Goal: Find specific page/section: Find specific page/section

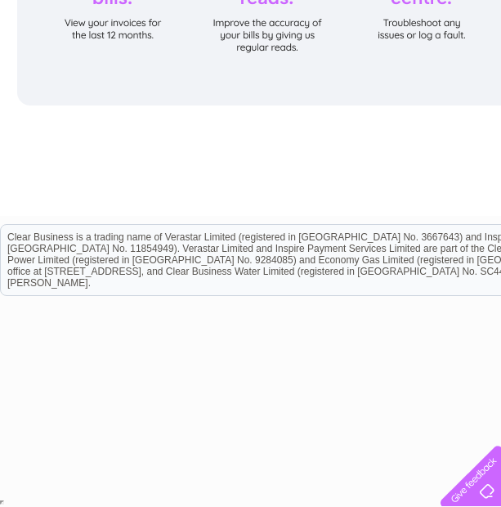
scroll to position [366, 0]
type input "ewan.lindsay@nynas.com"
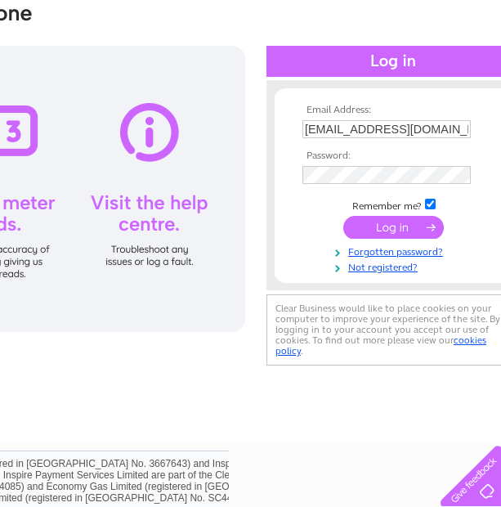
scroll to position [38, 272]
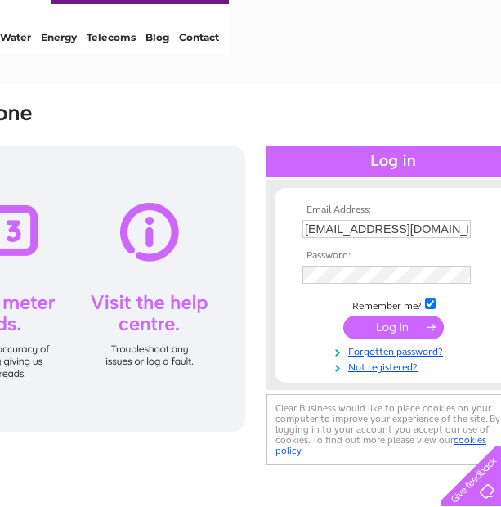
click at [411, 327] on input "submit" at bounding box center [394, 327] width 101 height 23
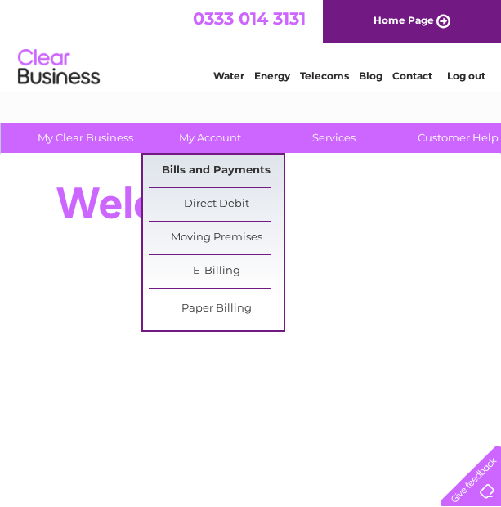
click at [214, 162] on link "Bills and Payments" at bounding box center [216, 171] width 135 height 33
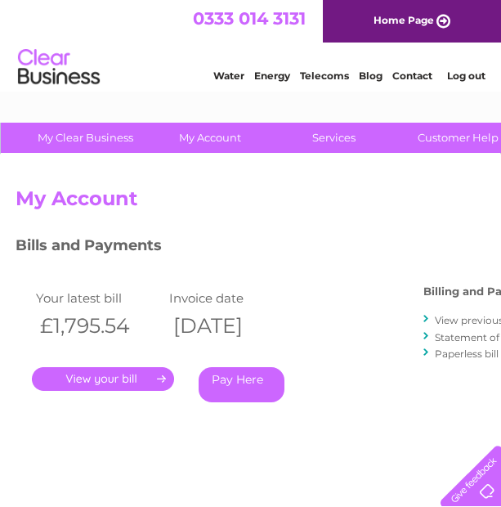
click at [103, 381] on link "." at bounding box center [103, 379] width 142 height 24
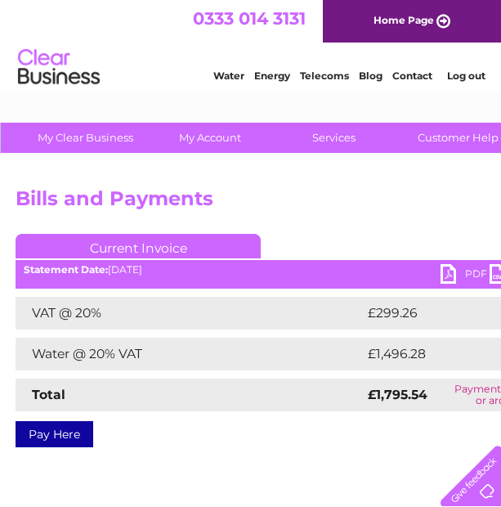
click at [466, 277] on link "PDF" at bounding box center [465, 276] width 49 height 24
